Goal: Browse casually: Explore the website without a specific task or goal

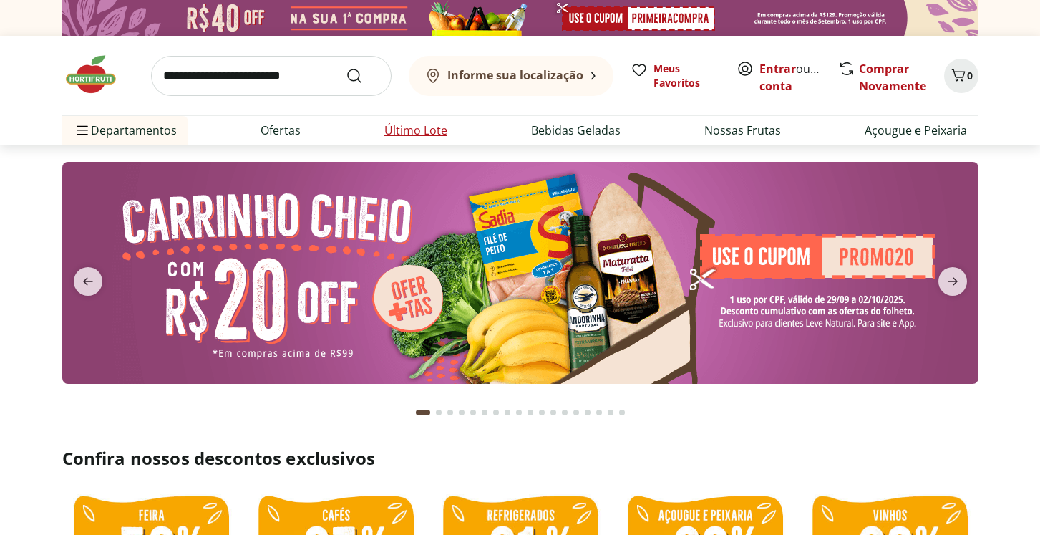
click at [406, 121] on li "Último Lote" at bounding box center [416, 130] width 86 height 29
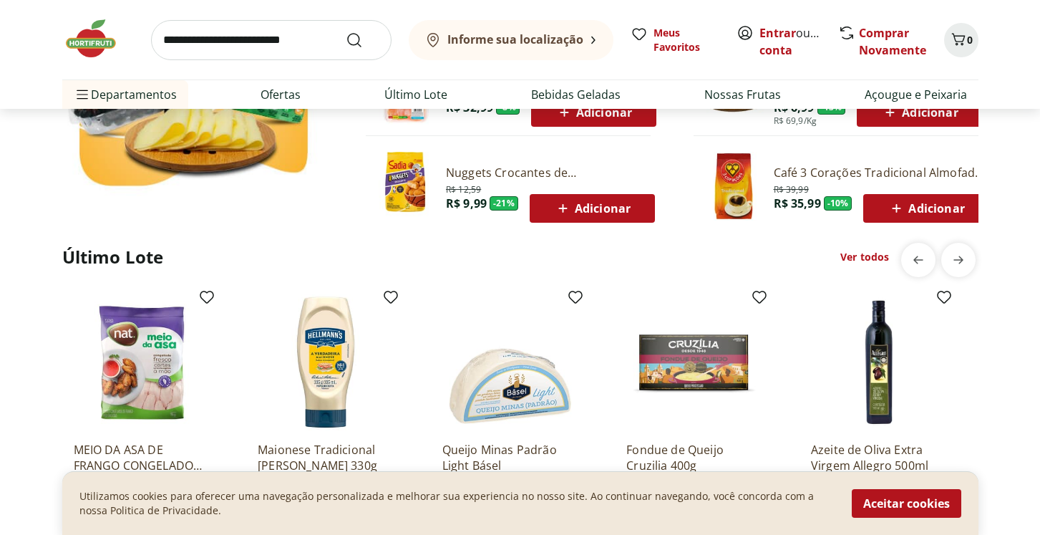
scroll to position [1146, 0]
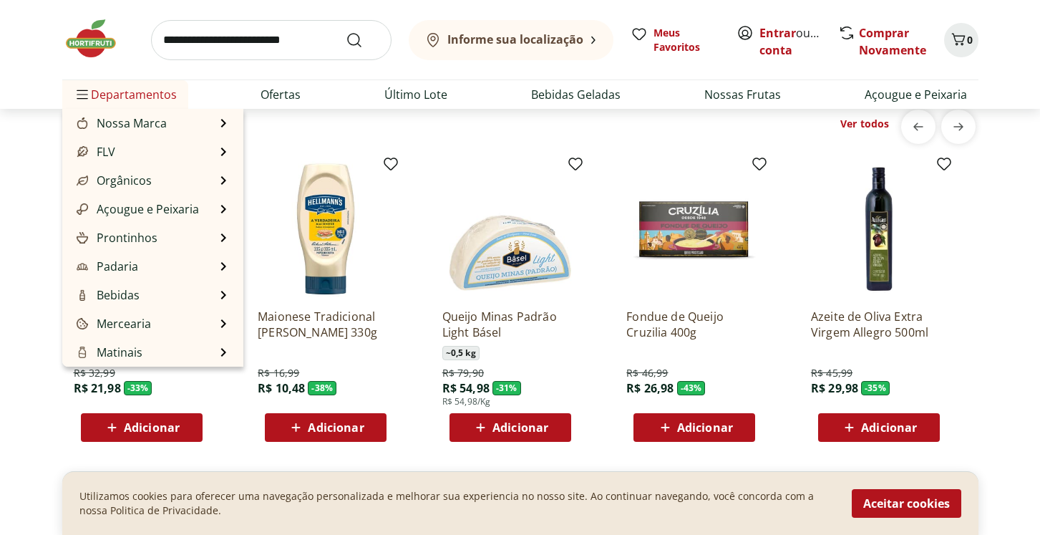
click at [126, 89] on span "Departamentos" at bounding box center [125, 94] width 103 height 34
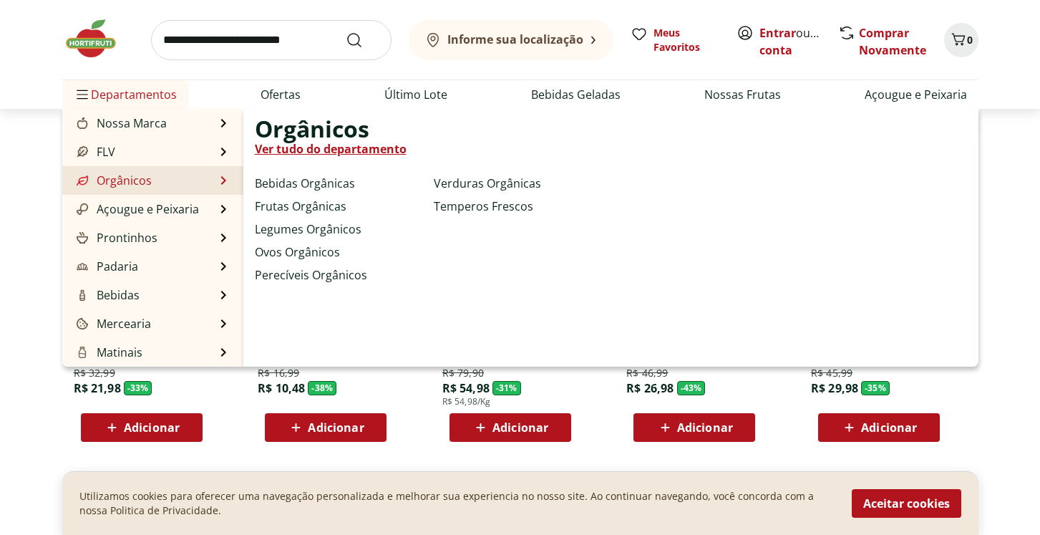
click at [183, 177] on li "Orgânicos Orgânicos Ver tudo do departamento Bebidas Orgânicas Frutas Orgânicas…" at bounding box center [152, 180] width 181 height 29
click at [218, 182] on li "Orgânicos Orgânicos Ver tudo do departamento Bebidas Orgânicas Frutas Orgânicas…" at bounding box center [152, 180] width 181 height 29
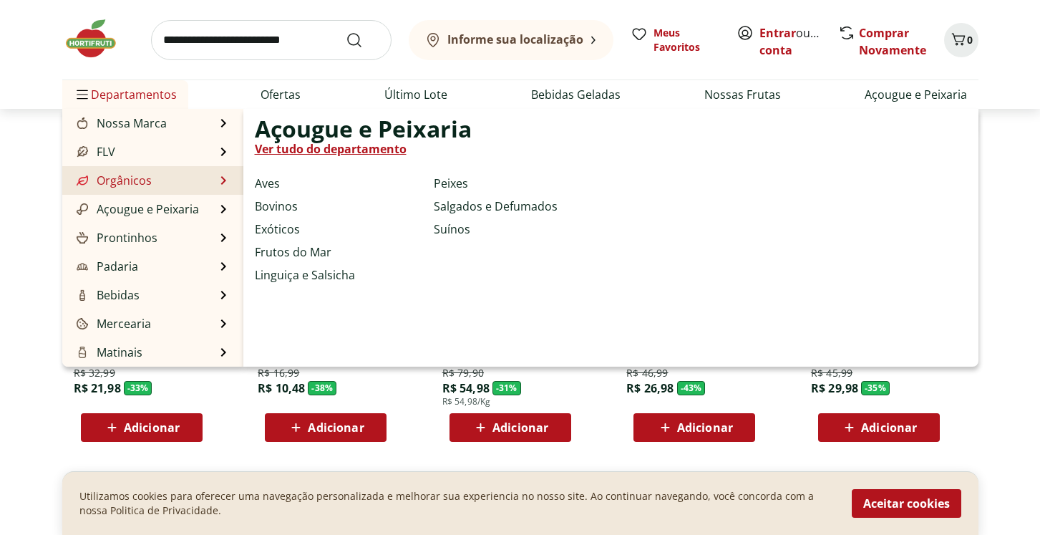
click at [114, 184] on link "Orgânicos" at bounding box center [113, 180] width 78 height 17
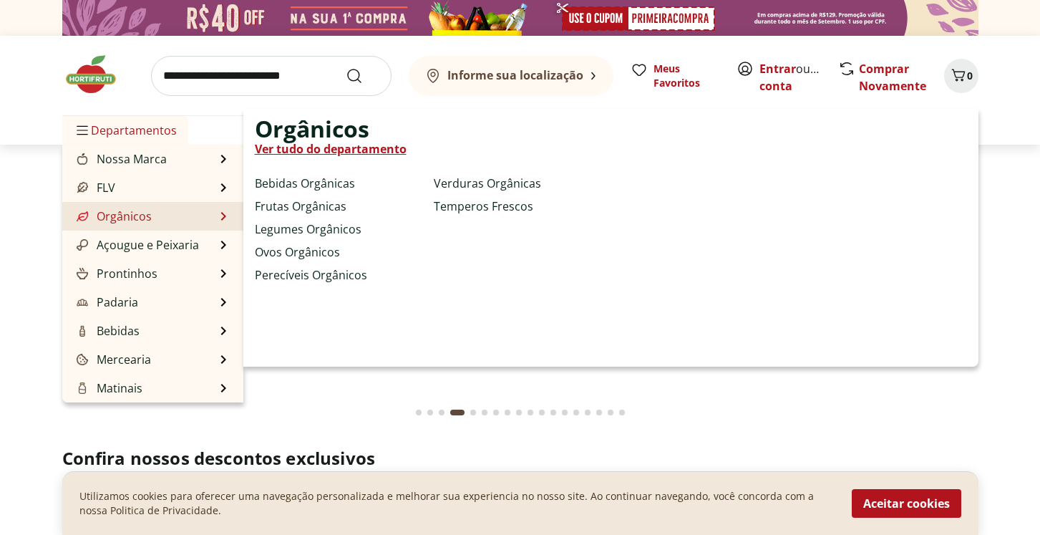
select select "**********"
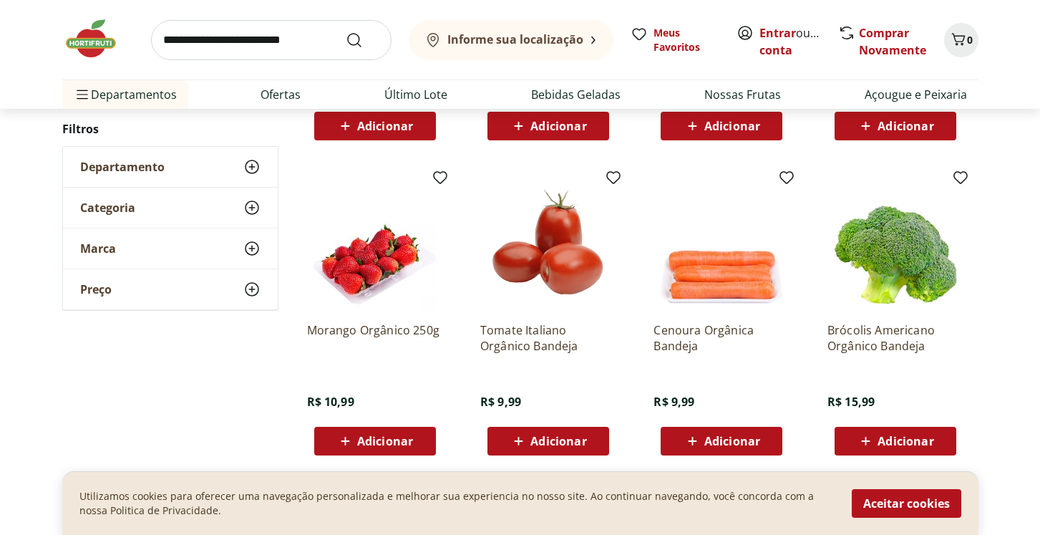
scroll to position [392, 0]
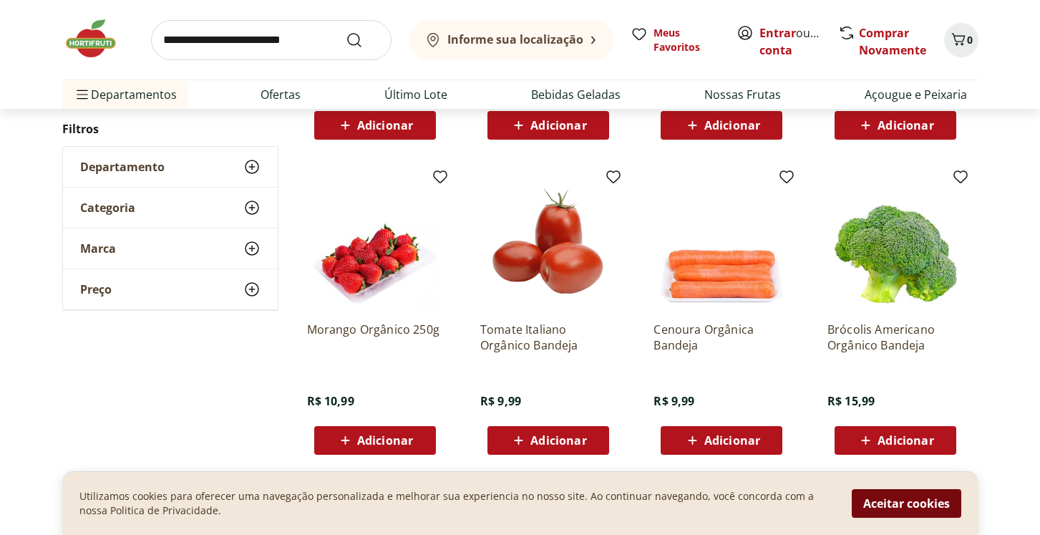
click at [907, 511] on button "Aceitar cookies" at bounding box center [907, 503] width 110 height 29
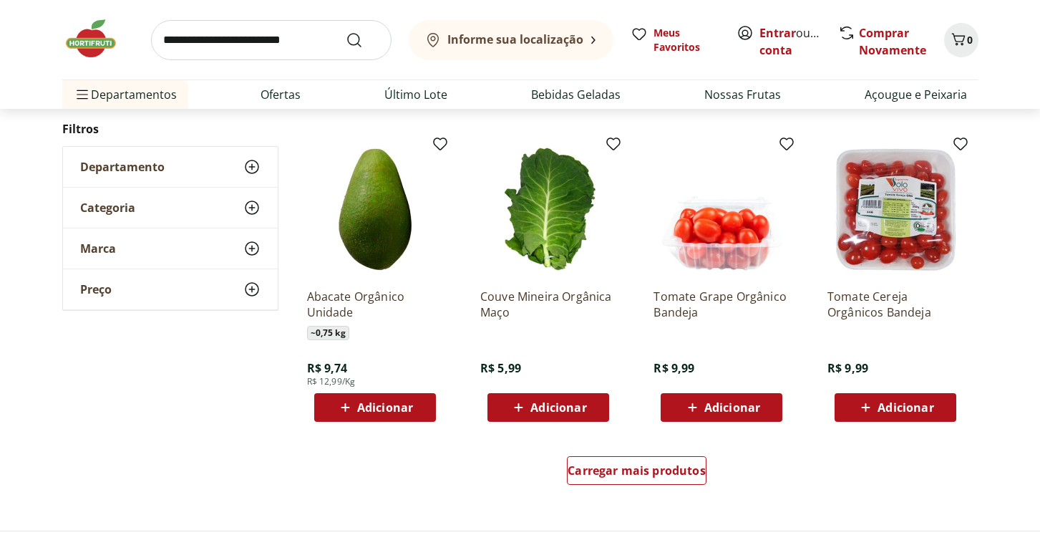
scroll to position [741, 0]
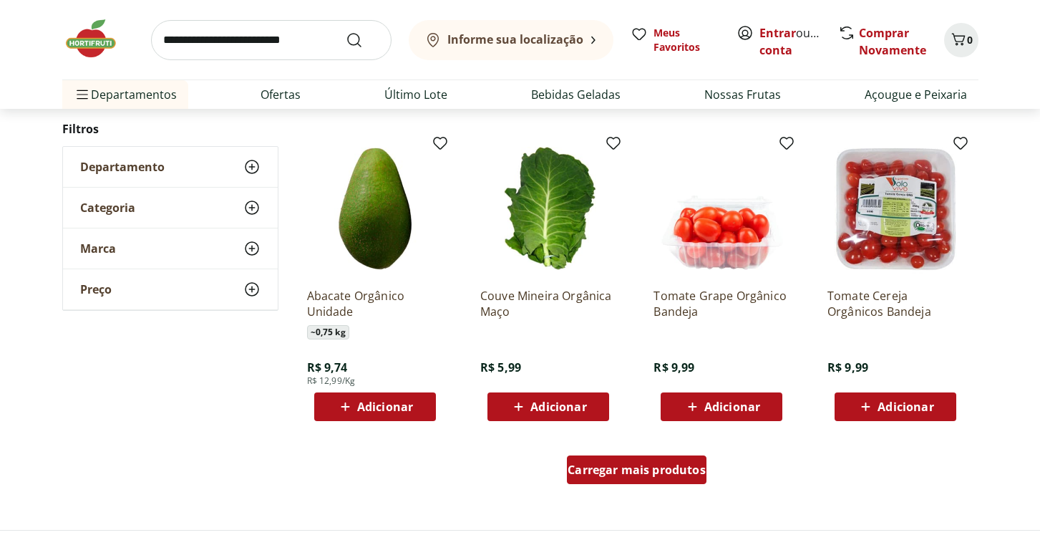
click at [623, 483] on div "Carregar mais produtos" at bounding box center [637, 469] width 140 height 29
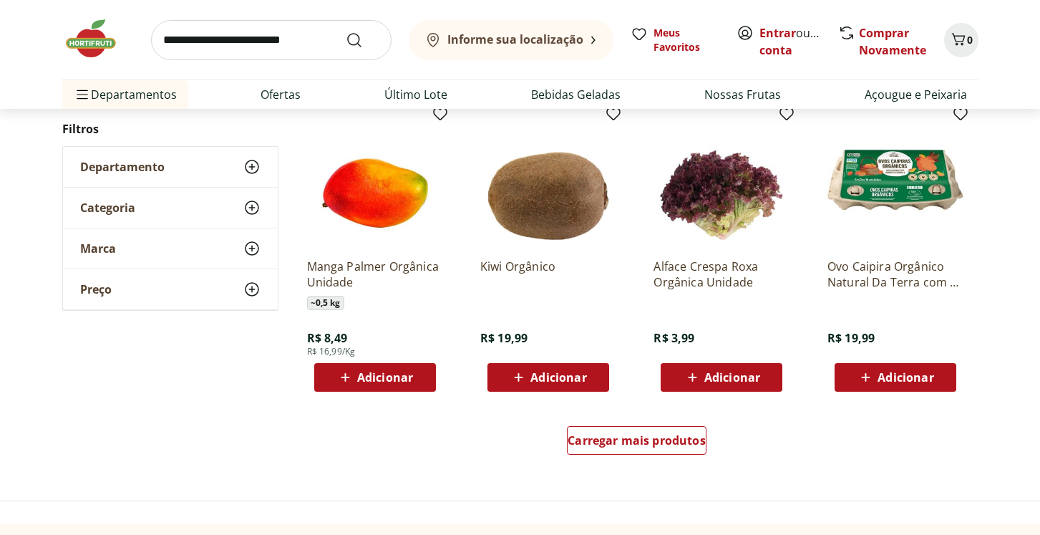
scroll to position [1706, 0]
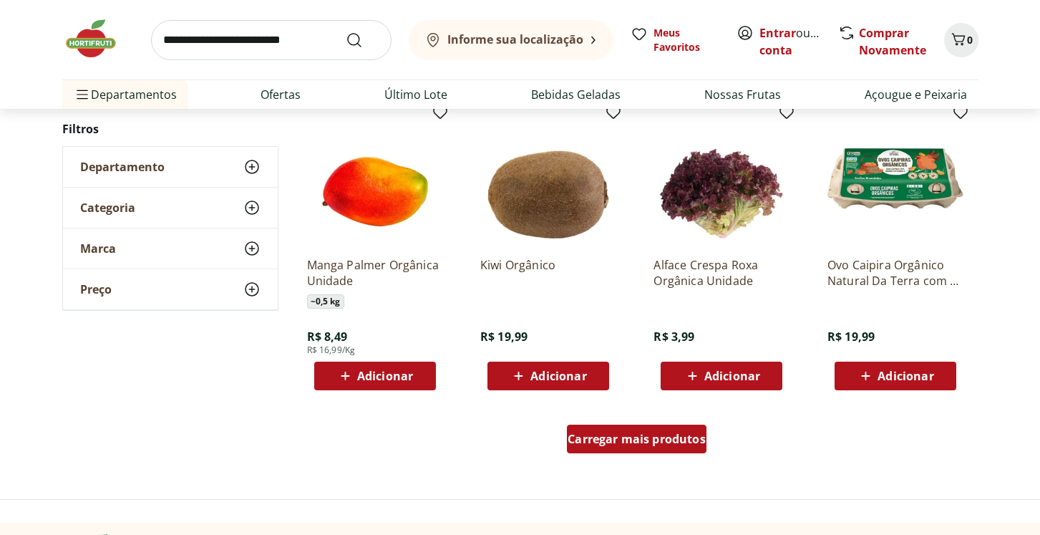
click at [664, 435] on span "Carregar mais produtos" at bounding box center [637, 438] width 138 height 11
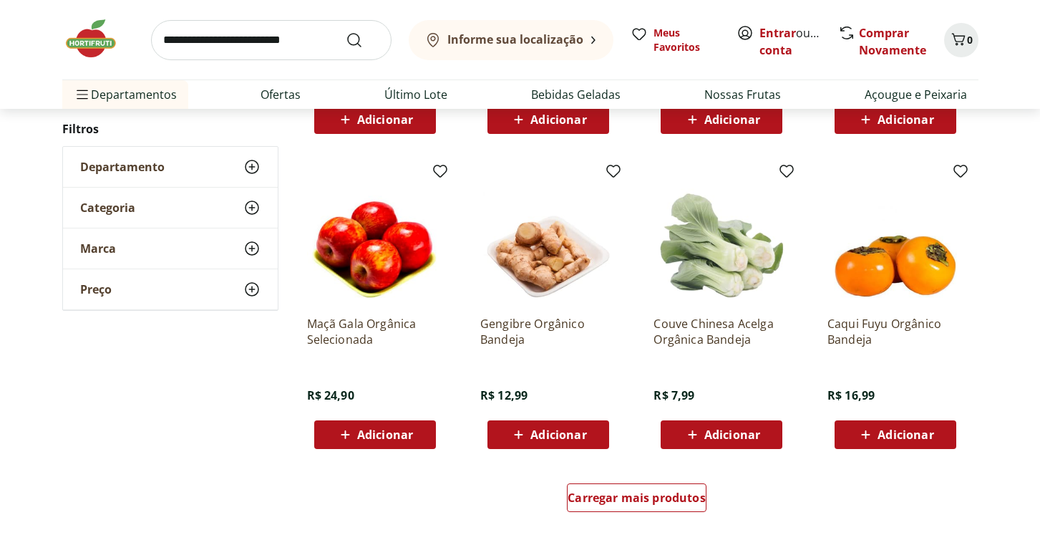
scroll to position [2576, 0]
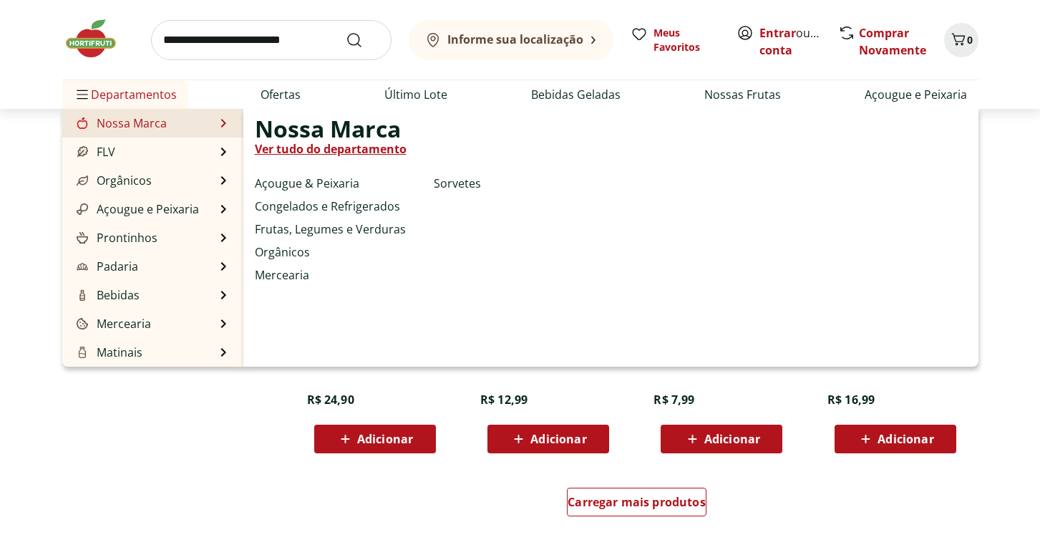
click at [147, 123] on link "Nossa Marca" at bounding box center [120, 123] width 93 height 17
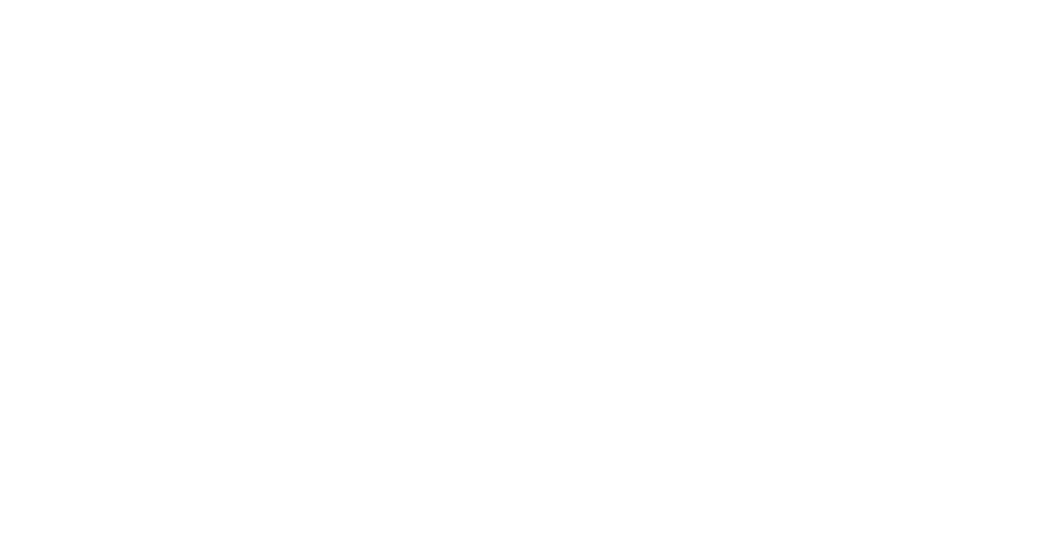
select select "**********"
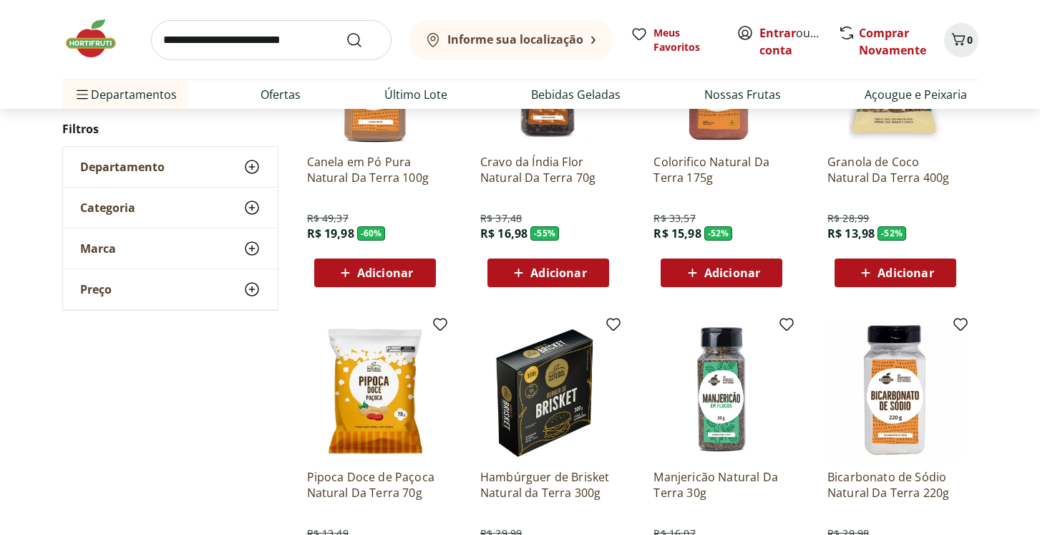
scroll to position [857, 0]
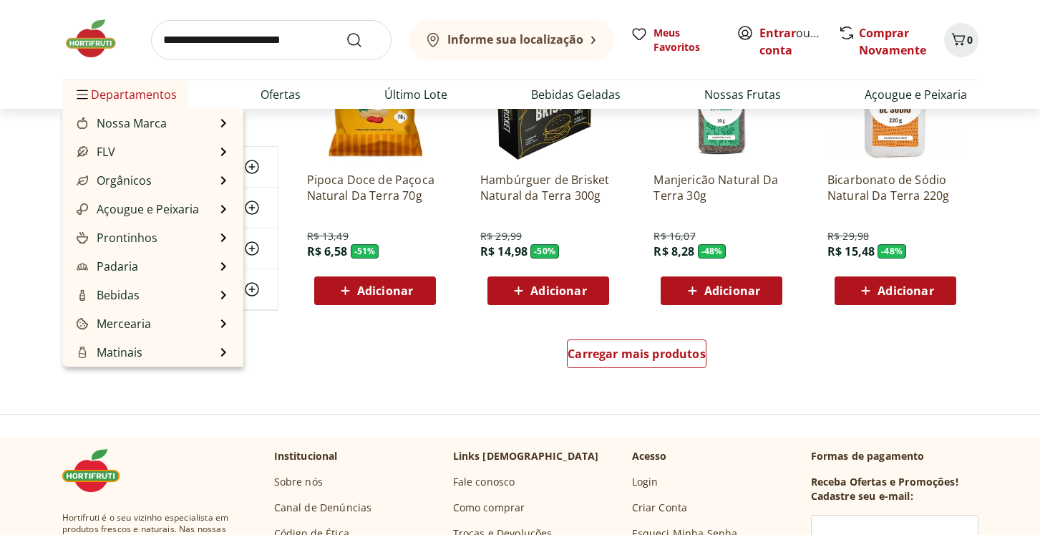
click at [107, 82] on span "Departamentos" at bounding box center [125, 94] width 103 height 34
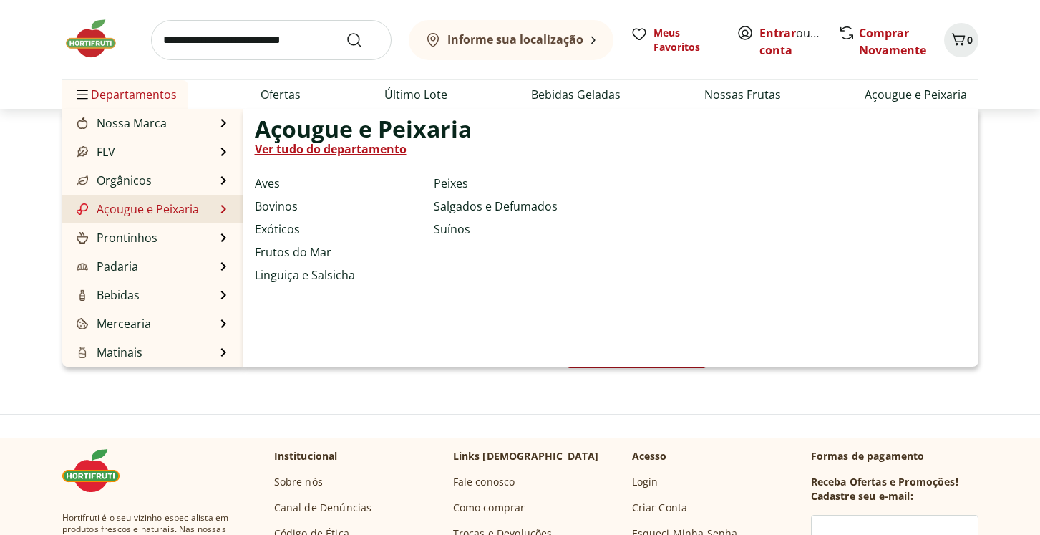
click at [130, 212] on link "Açougue e Peixaria" at bounding box center [136, 208] width 125 height 17
select select "**********"
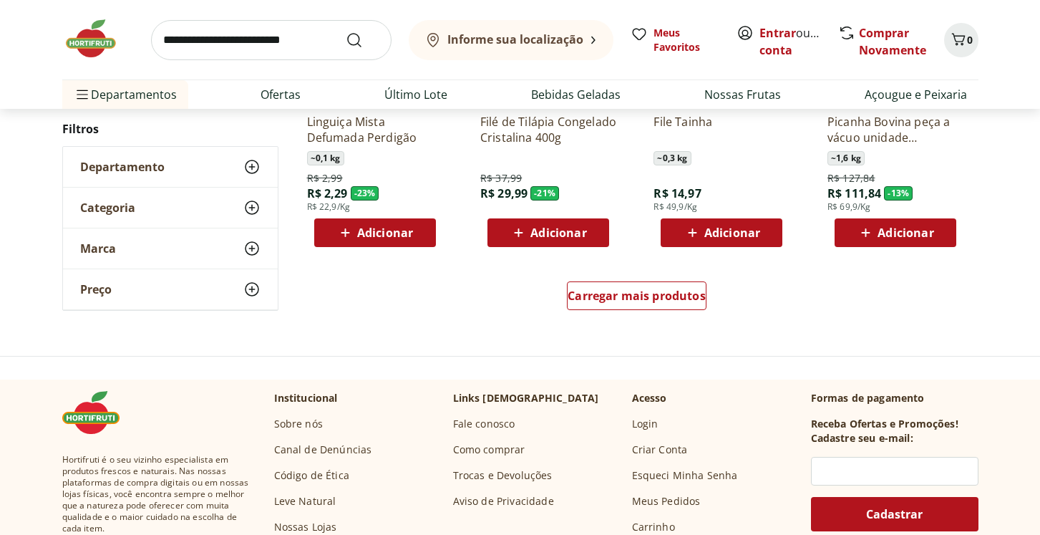
scroll to position [920, 0]
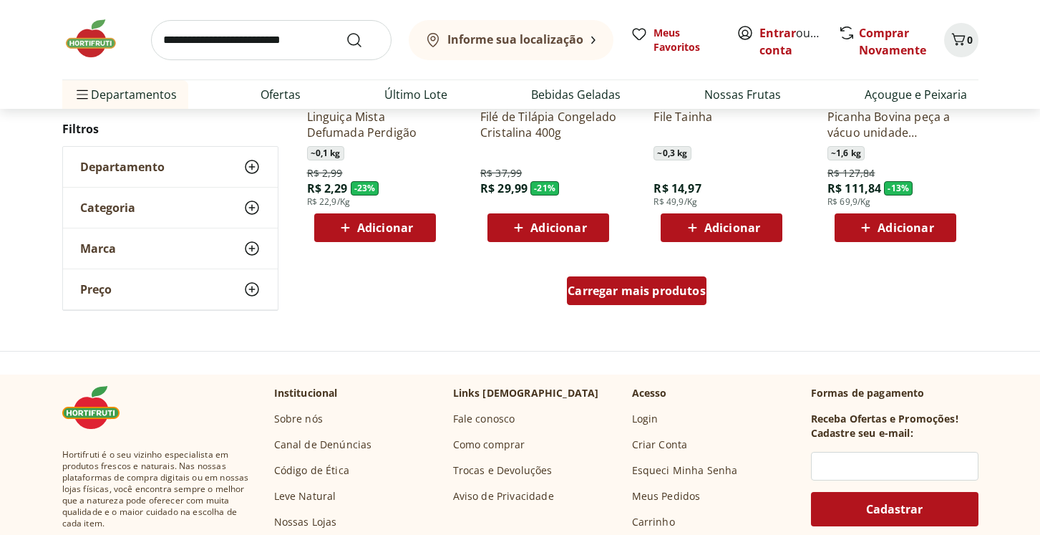
click at [649, 294] on span "Carregar mais produtos" at bounding box center [637, 290] width 138 height 11
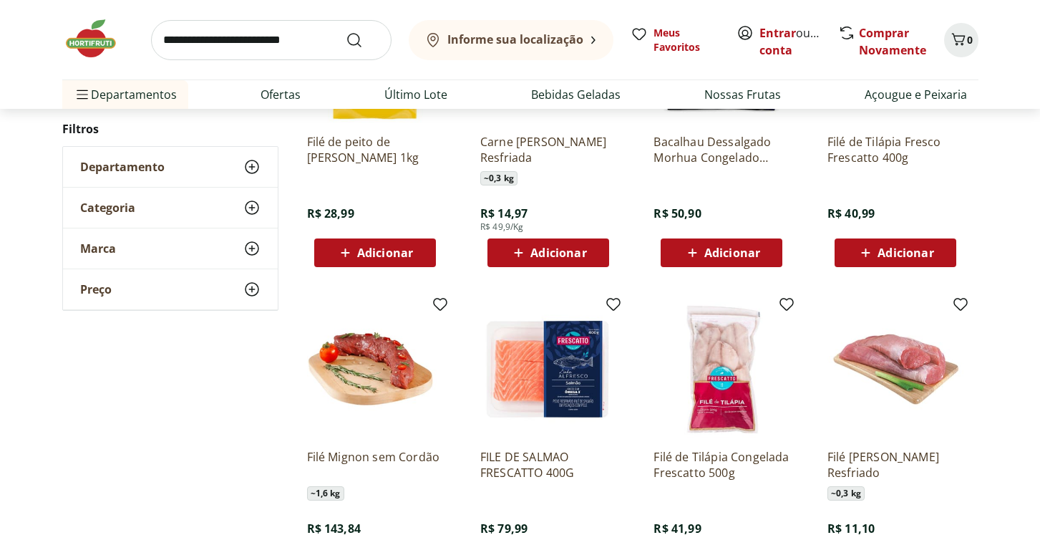
scroll to position [1537, 0]
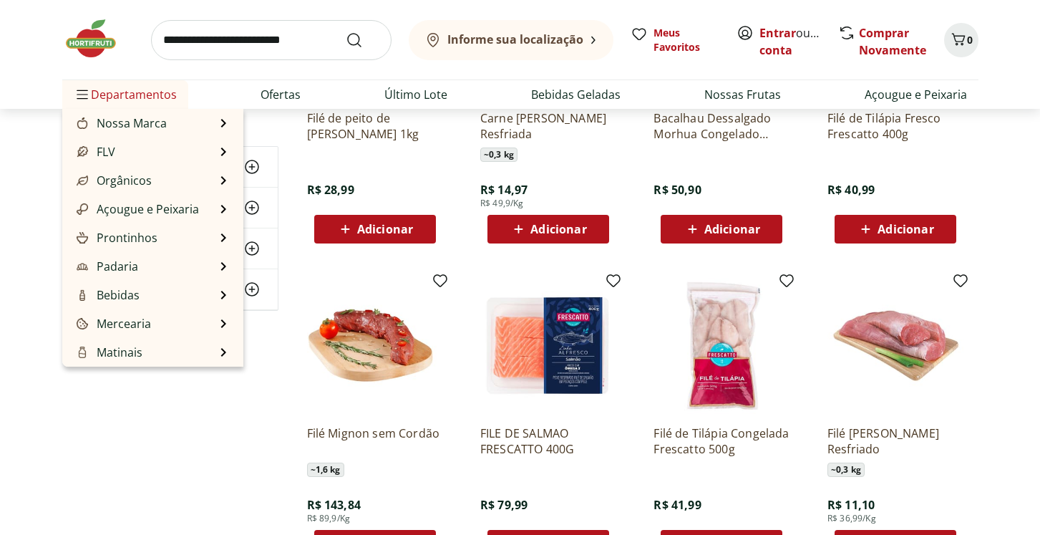
click at [161, 90] on span "Departamentos" at bounding box center [125, 94] width 103 height 34
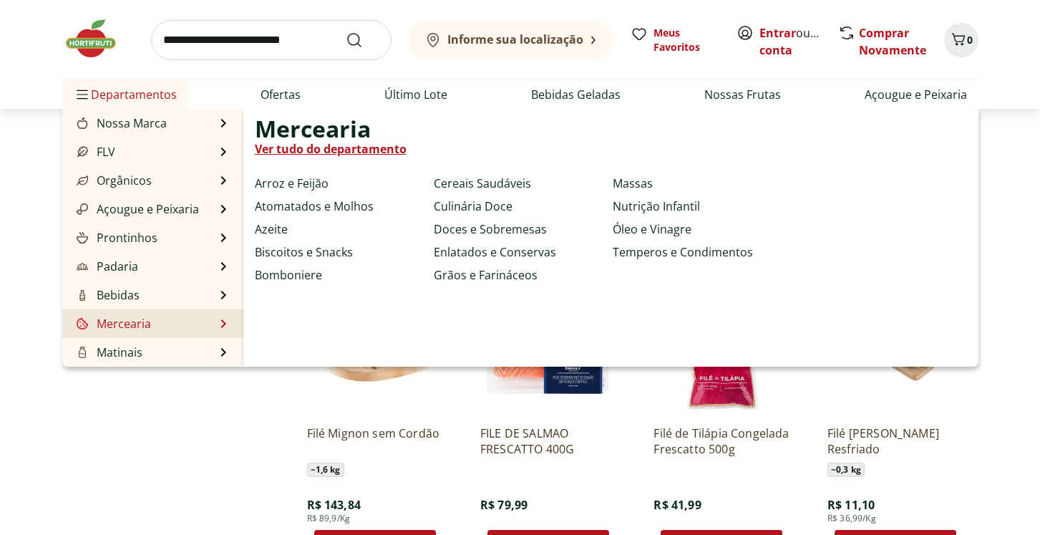
click at [139, 325] on link "Mercearia" at bounding box center [112, 323] width 77 height 17
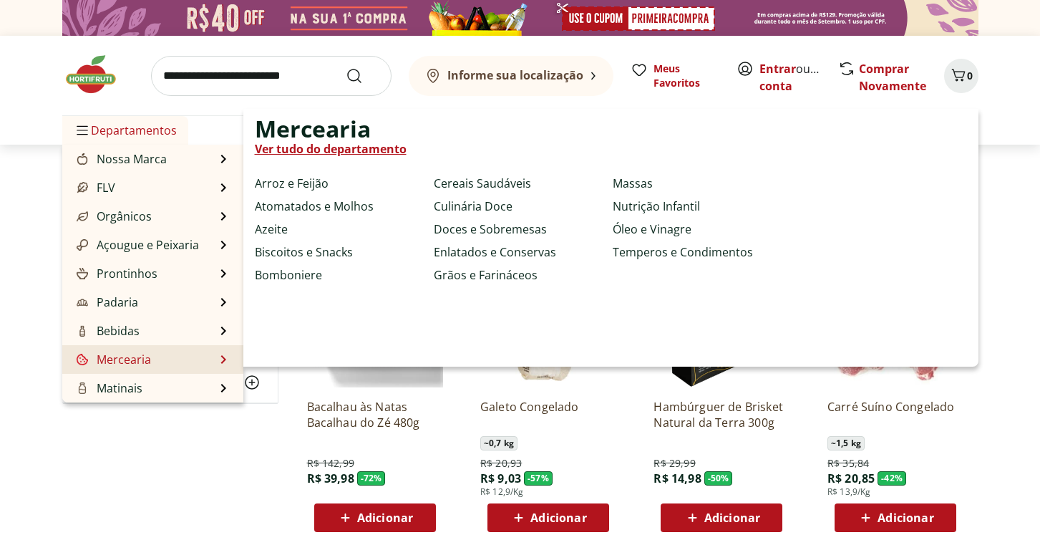
select select "**********"
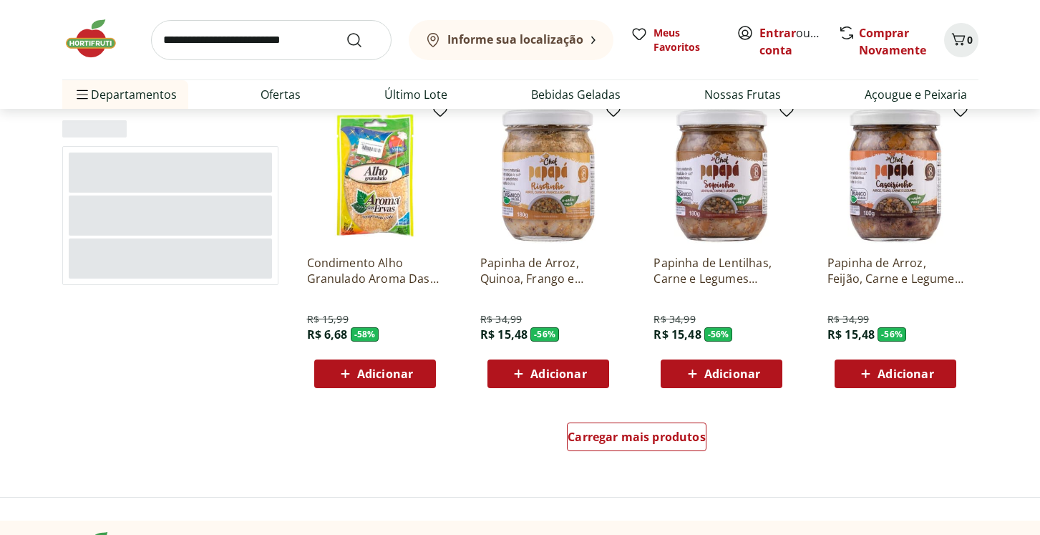
scroll to position [794, 0]
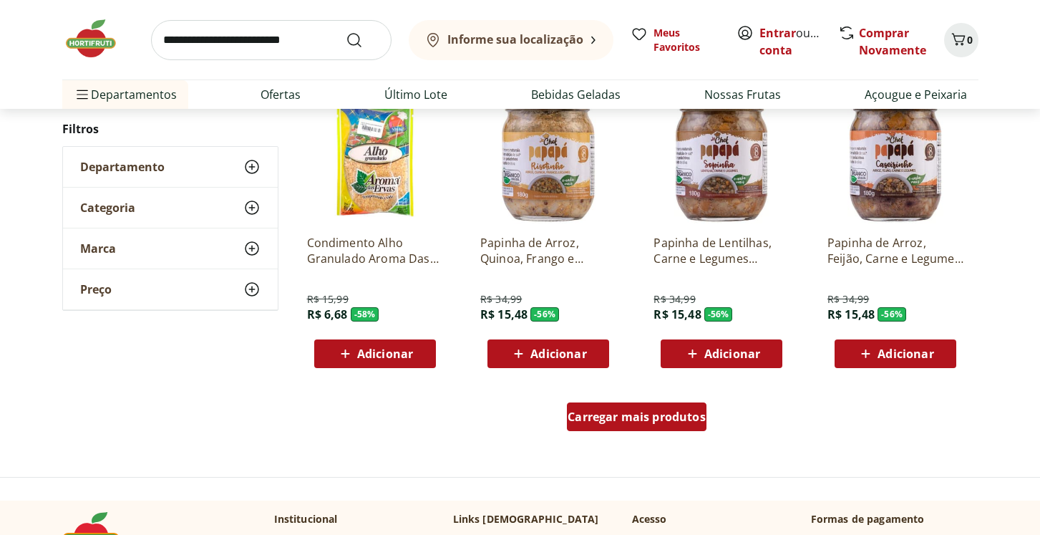
click at [652, 412] on span "Carregar mais produtos" at bounding box center [637, 416] width 138 height 11
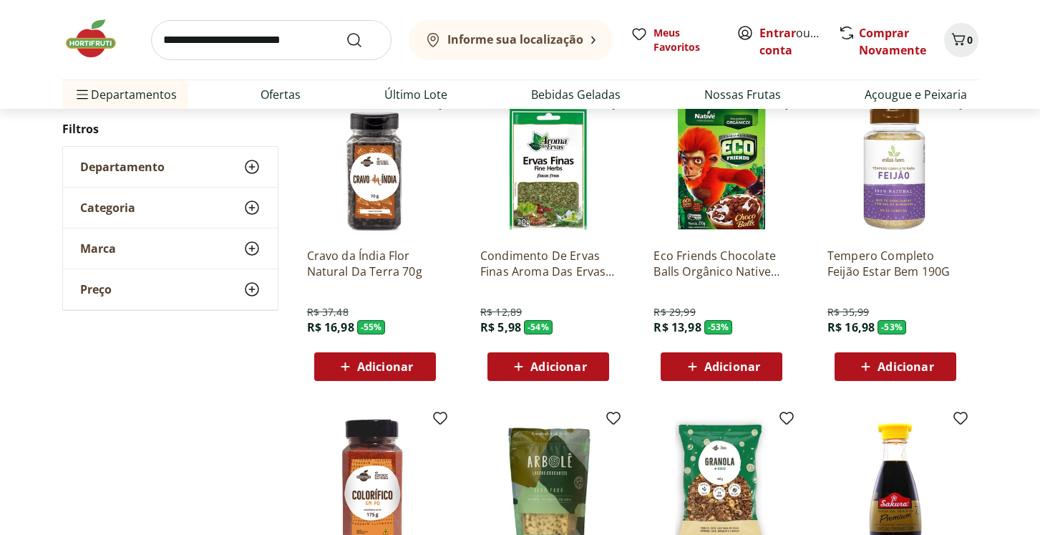
scroll to position [1608, 0]
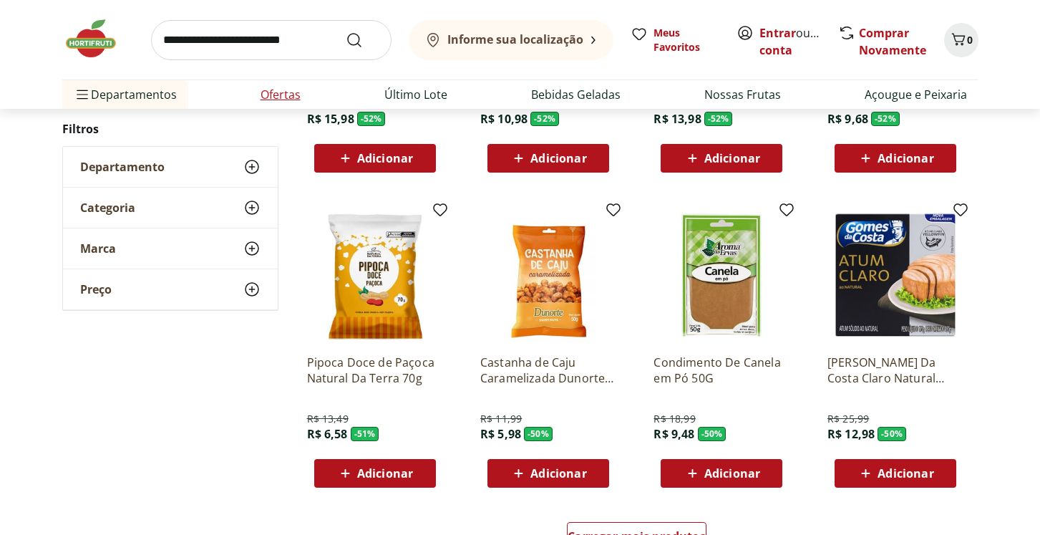
click at [273, 97] on link "Ofertas" at bounding box center [281, 94] width 40 height 17
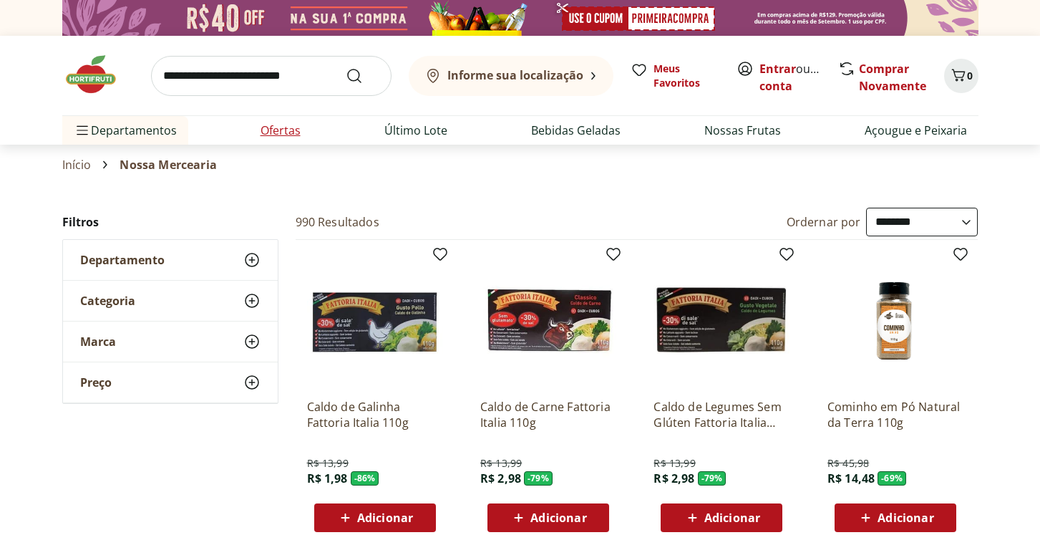
select select "**********"
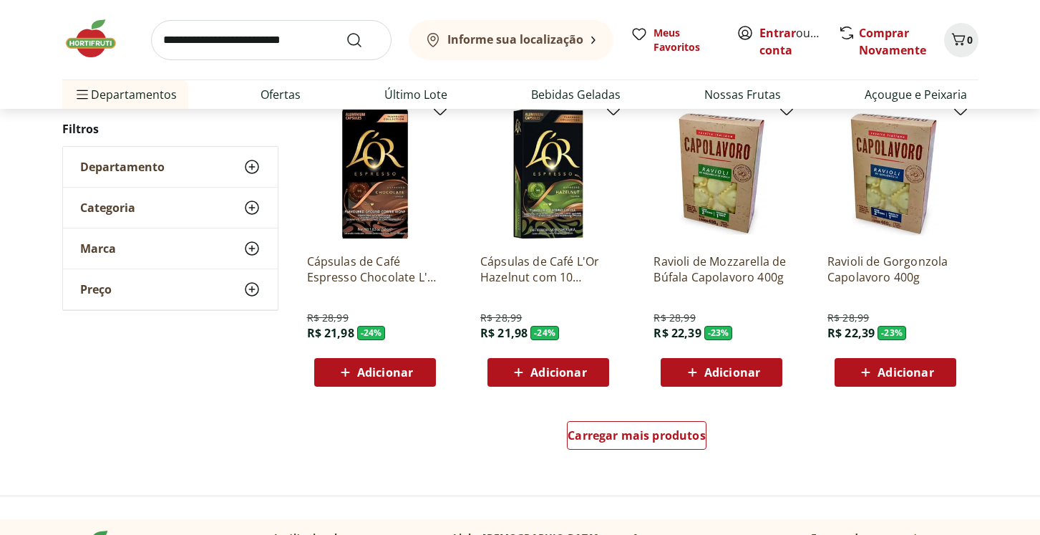
scroll to position [776, 0]
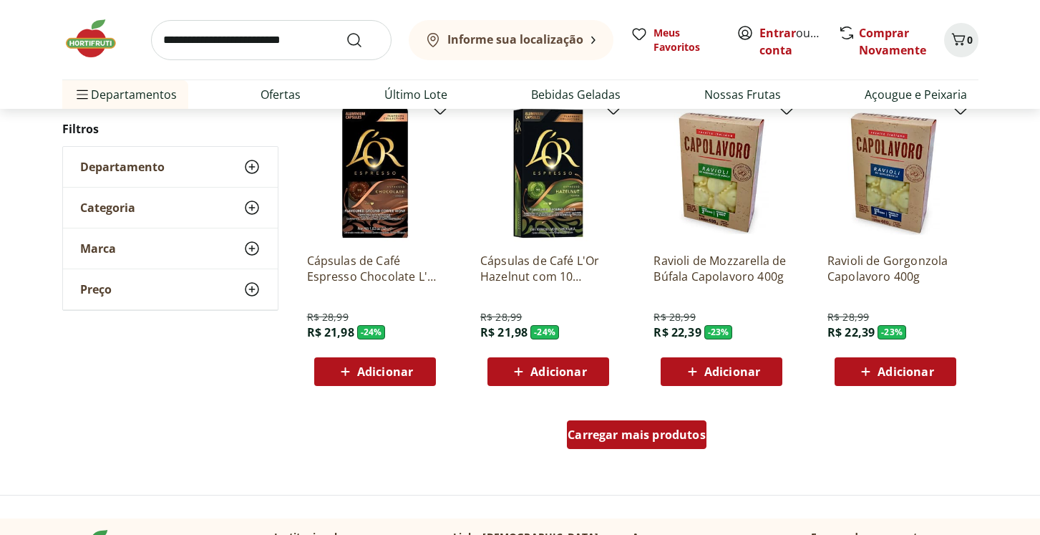
click at [629, 422] on div "Carregar mais produtos" at bounding box center [637, 434] width 140 height 29
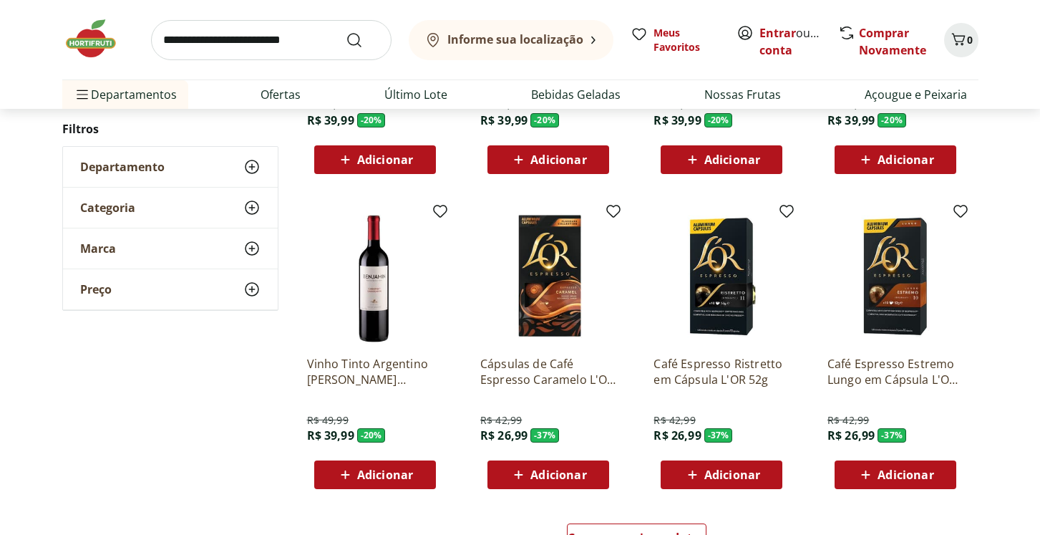
scroll to position [1964, 0]
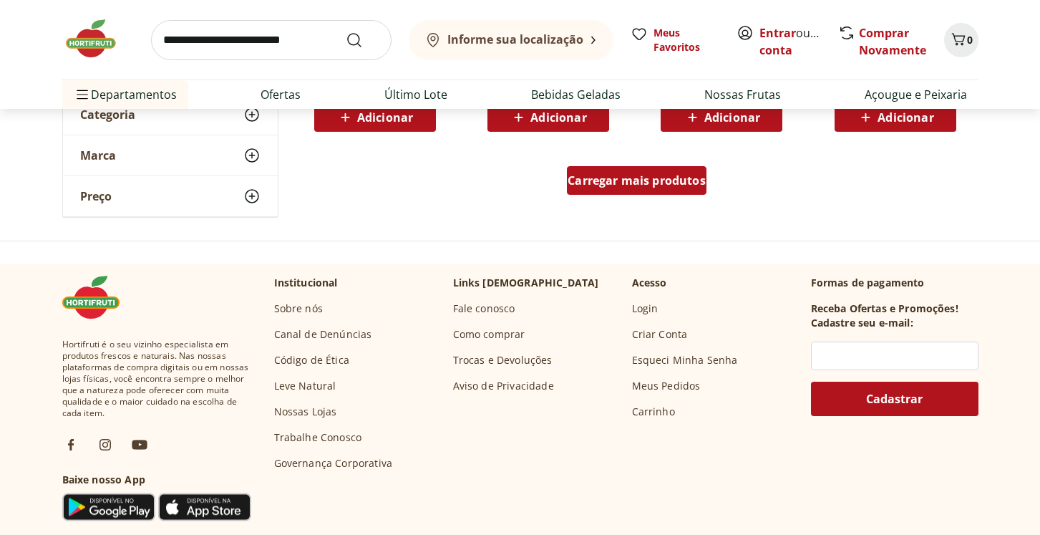
click at [673, 189] on div "Carregar mais produtos" at bounding box center [637, 180] width 140 height 29
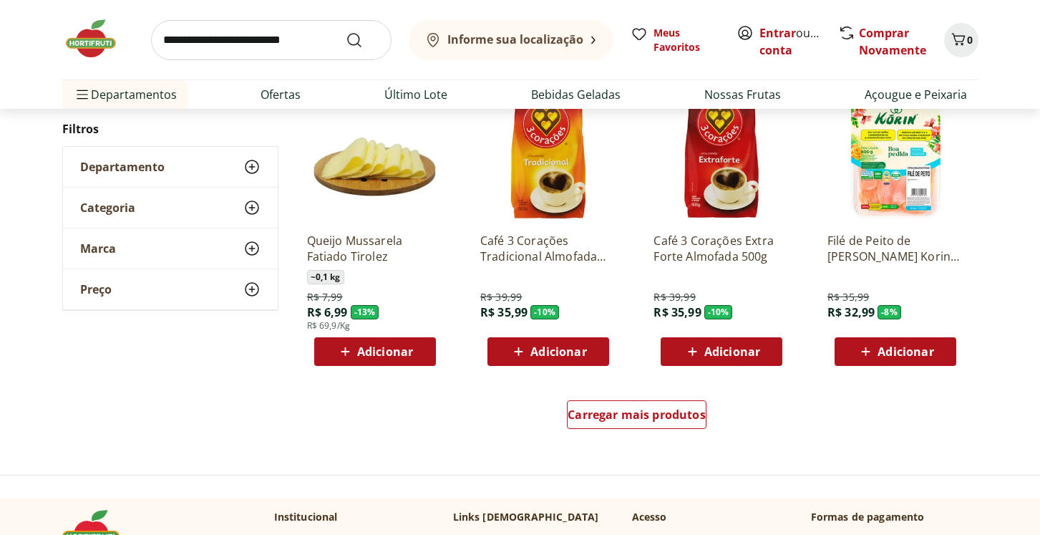
scroll to position [2667, 0]
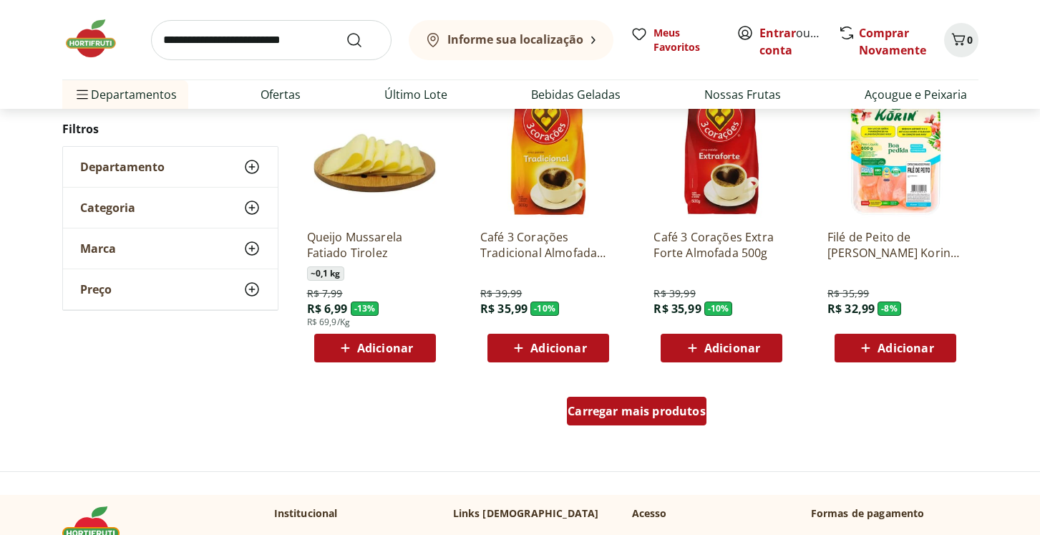
click at [611, 427] on link "Carregar mais produtos" at bounding box center [637, 414] width 140 height 34
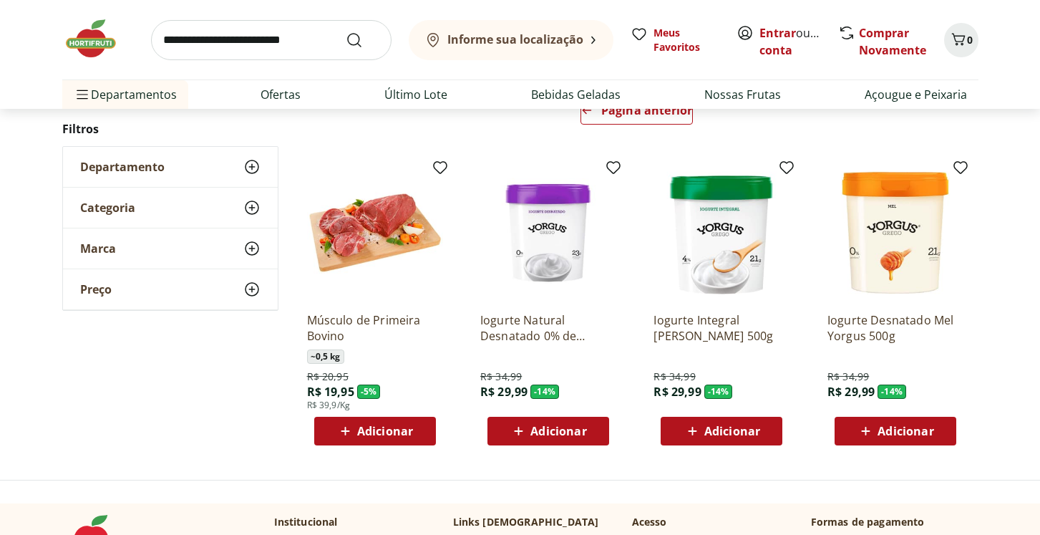
scroll to position [158, 0]
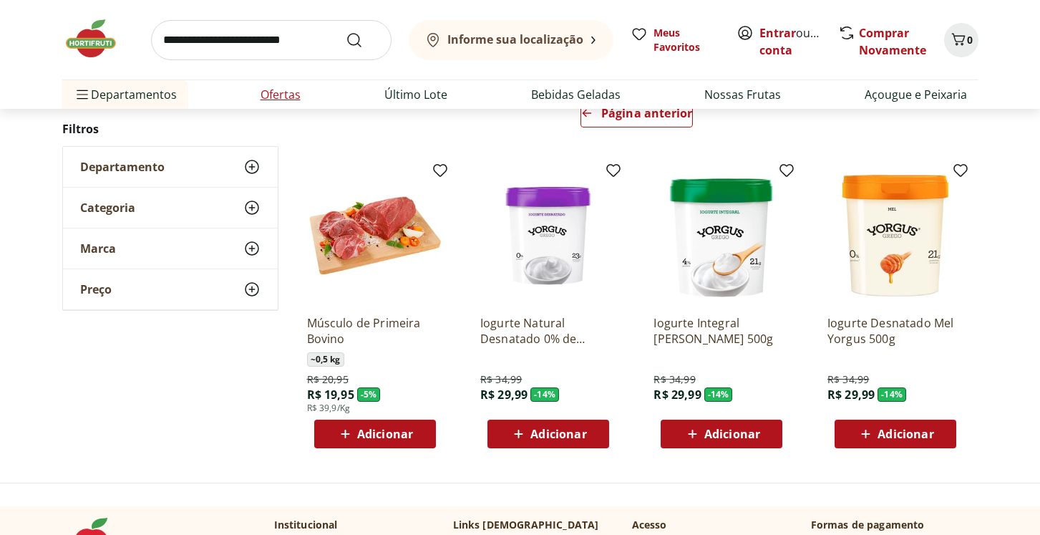
click at [285, 97] on link "Ofertas" at bounding box center [281, 94] width 40 height 17
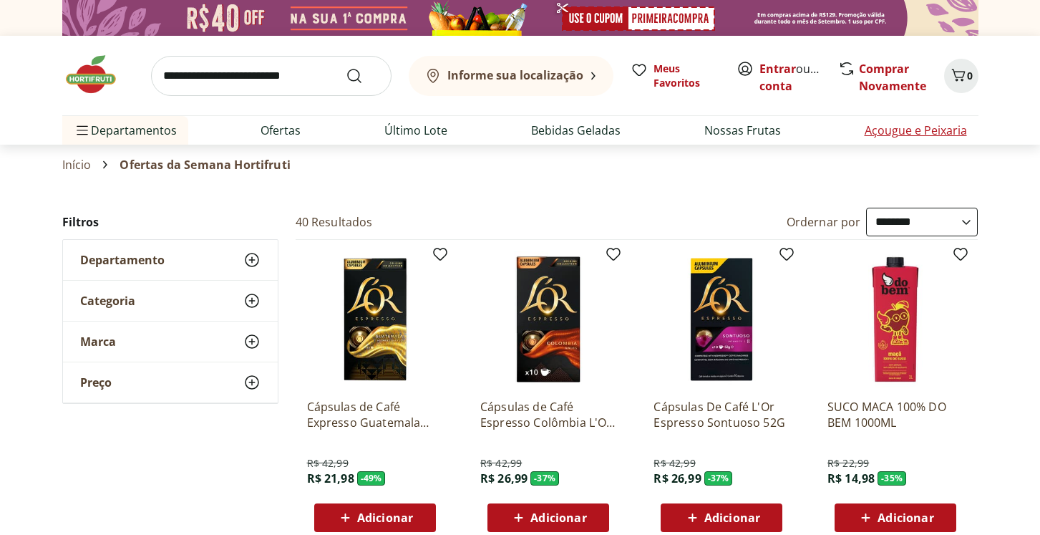
click at [911, 121] on li "Açougue e Peixaria" at bounding box center [915, 130] width 125 height 29
click at [905, 133] on link "Açougue e Peixaria" at bounding box center [916, 130] width 102 height 17
select select "**********"
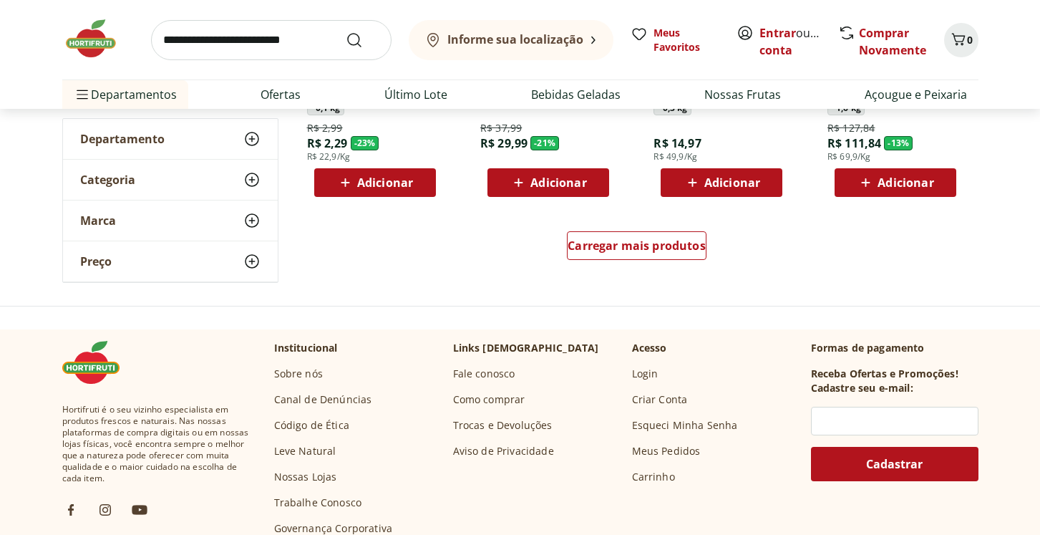
scroll to position [734, 0]
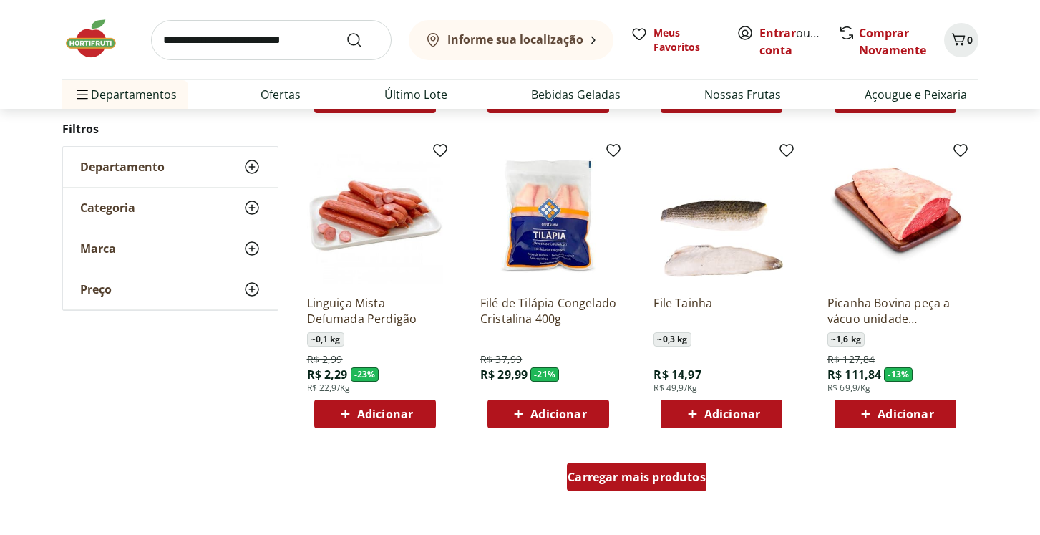
click at [664, 471] on span "Carregar mais produtos" at bounding box center [637, 476] width 138 height 11
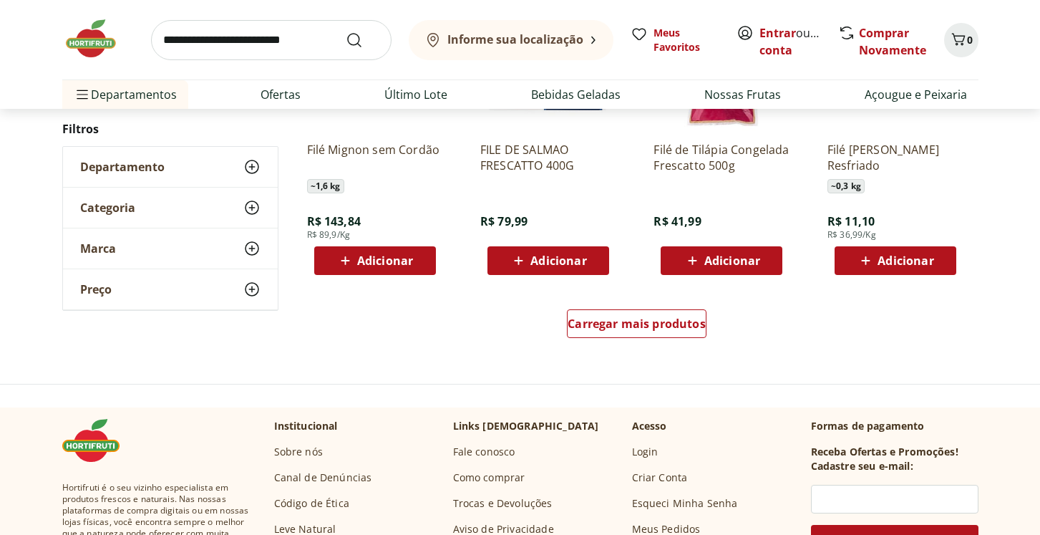
scroll to position [1822, 0]
